Goal: Information Seeking & Learning: Learn about a topic

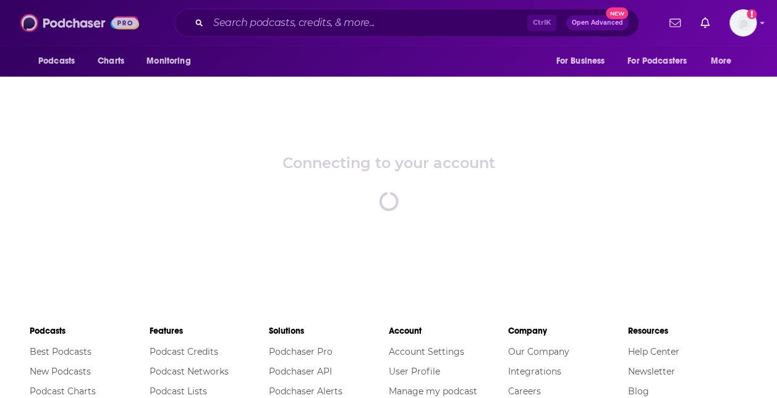
click at [90, 24] on img at bounding box center [79, 22] width 119 height 23
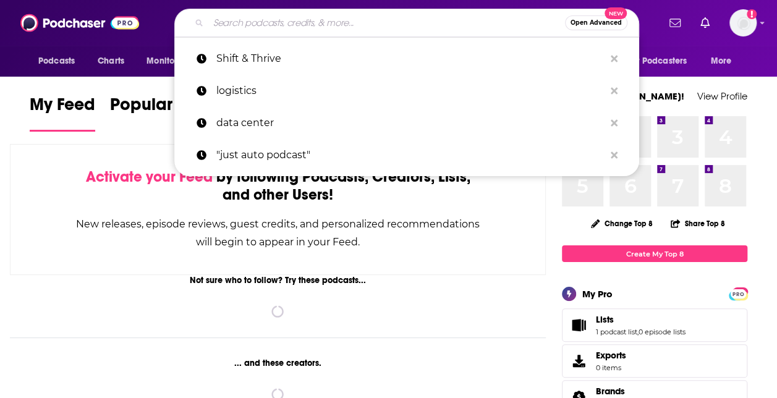
click at [324, 23] on input "Search podcasts, credits, & more..." at bounding box center [386, 23] width 356 height 20
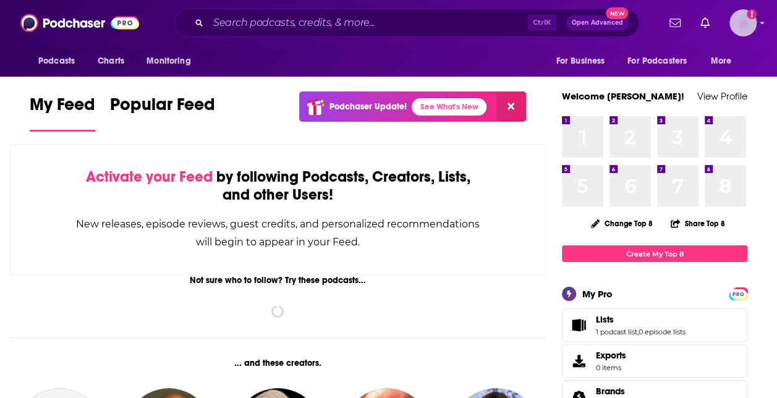
click at [741, 18] on img "Logged in as Shift_2" at bounding box center [742, 22] width 27 height 27
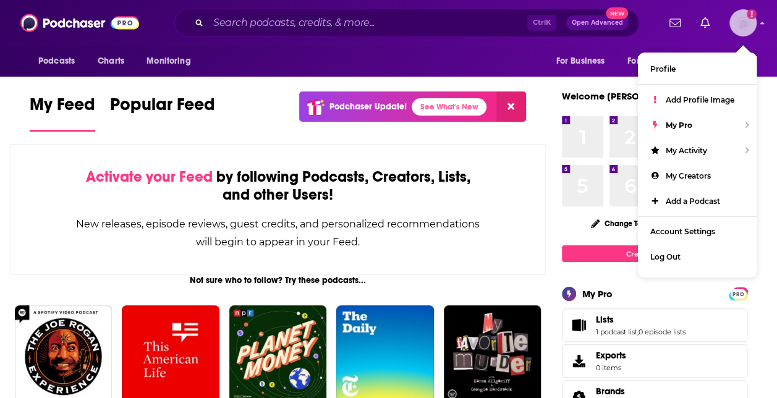
click at [741, 18] on img "Logged in as Shift_2" at bounding box center [742, 22] width 27 height 27
click at [419, 18] on input "Search podcasts, credits, & more..." at bounding box center [367, 23] width 319 height 20
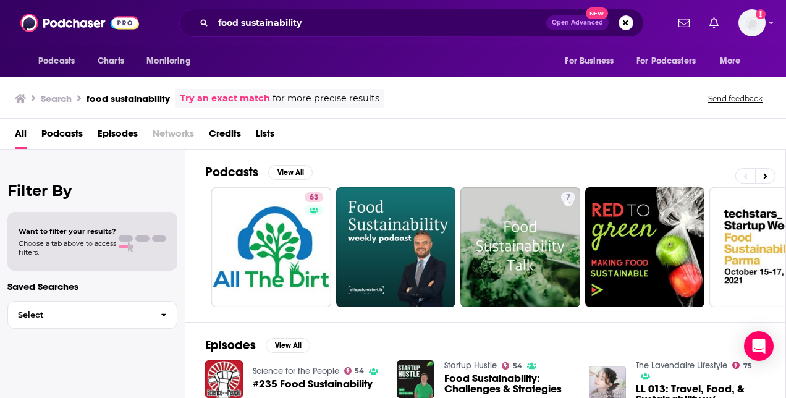
click at [282, 182] on div "Podcasts View All" at bounding box center [495, 175] width 580 height 23
click at [281, 169] on button "View All" at bounding box center [290, 172] width 44 height 15
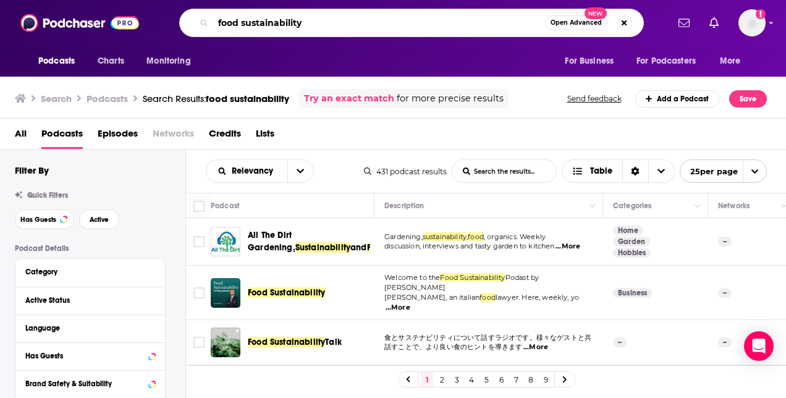
click at [306, 23] on input "food sustainability" at bounding box center [379, 23] width 332 height 20
type input "restaurant"
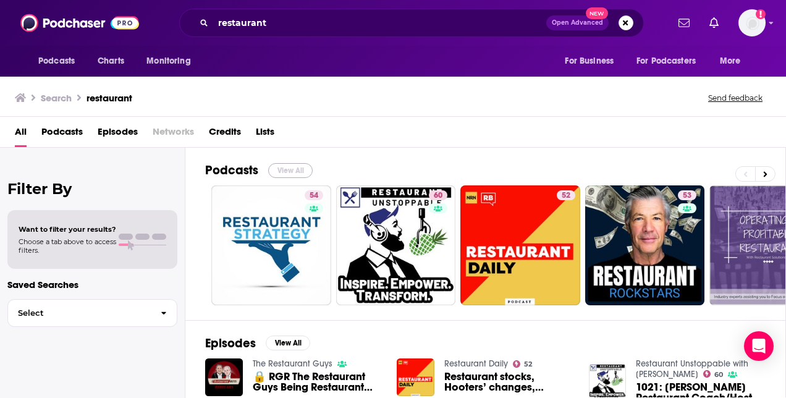
click at [285, 169] on button "View All" at bounding box center [290, 170] width 44 height 15
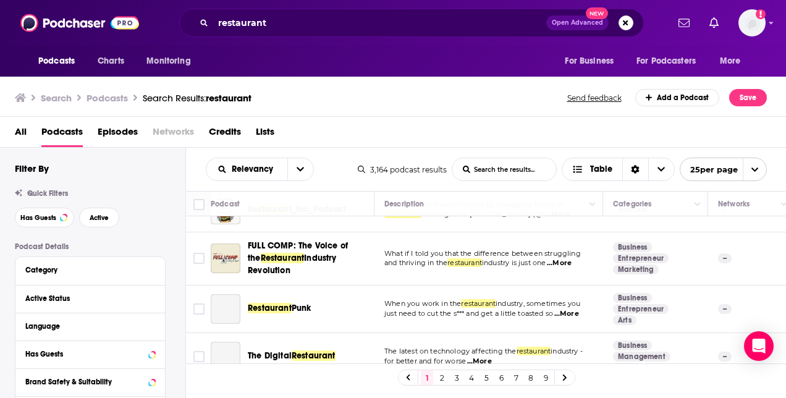
scroll to position [941, 0]
